Goal: Find contact information

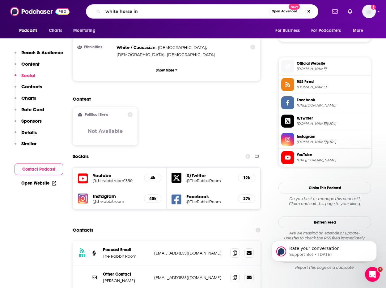
type input "white horse inn"
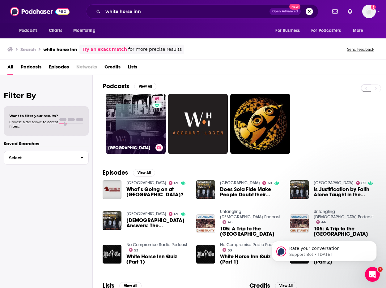
click at [132, 123] on link "69 [GEOGRAPHIC_DATA]" at bounding box center [136, 124] width 60 height 60
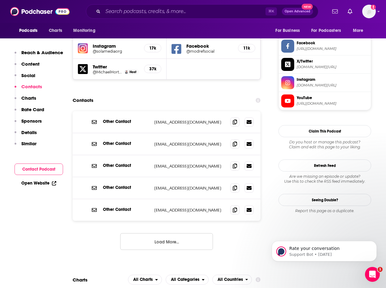
scroll to position [522, 0]
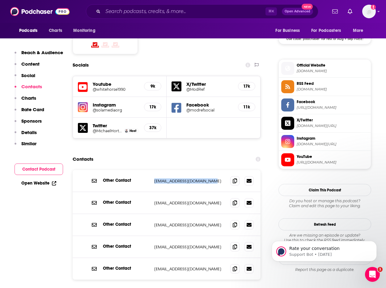
drag, startPoint x: 210, startPoint y: 140, endPoint x: 155, endPoint y: 140, distance: 55.1
click at [155, 178] on p "[EMAIL_ADDRESS][DOMAIN_NAME]" at bounding box center [189, 180] width 71 height 5
copy p "[EMAIL_ADDRESS][DOMAIN_NAME]"
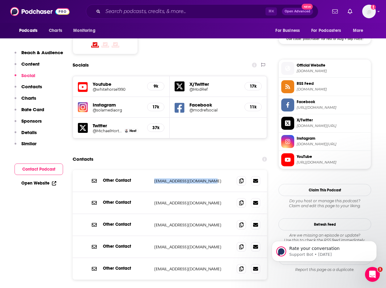
scroll to position [443, 0]
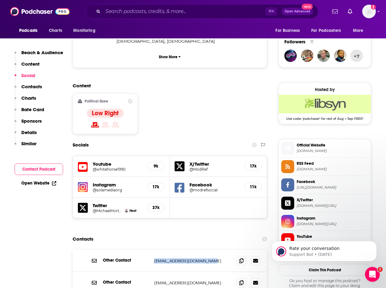
click at [104, 167] on h5 "@whitehorse1990" at bounding box center [117, 169] width 49 height 5
